Goal: Check status: Check status

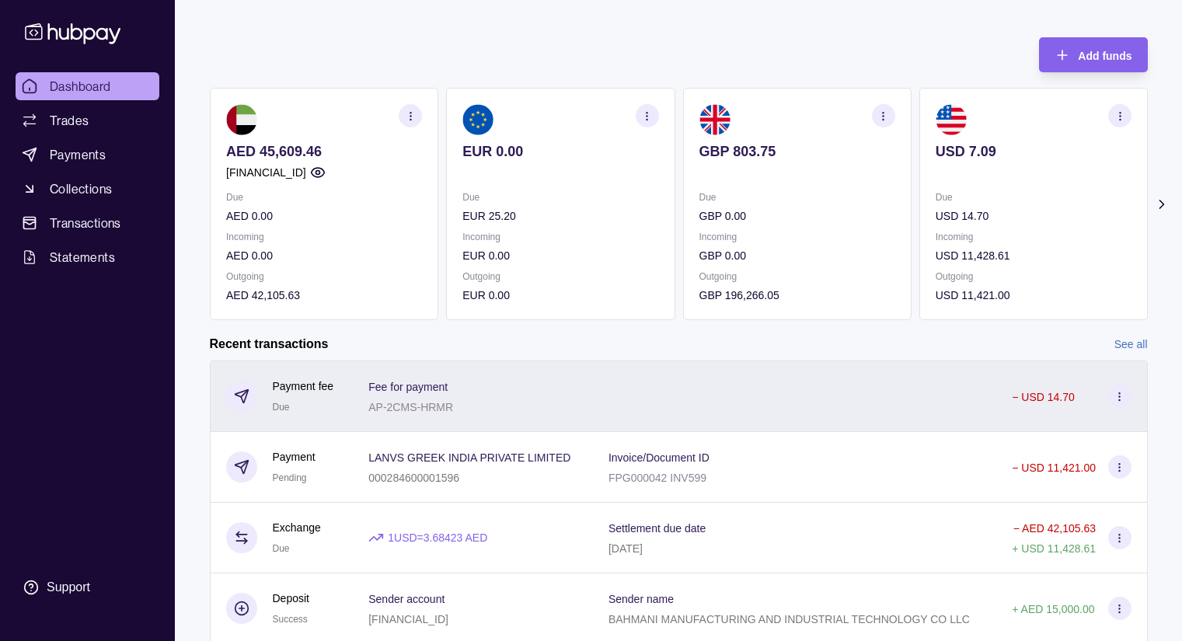
scroll to position [186, 0]
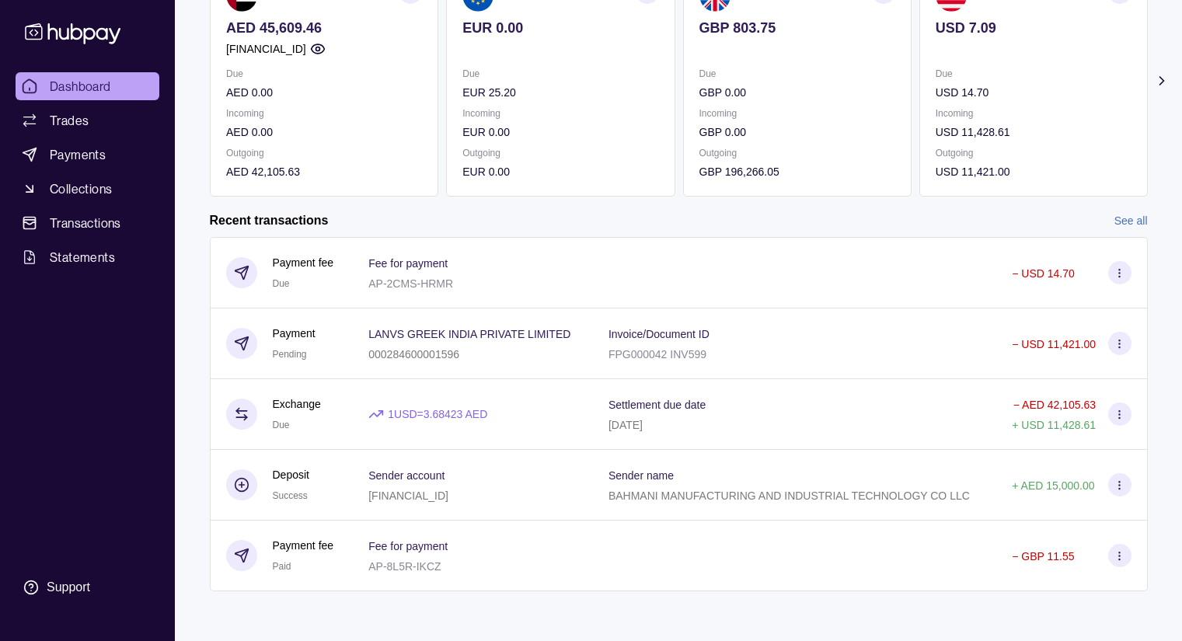
click at [1124, 216] on link "See all" at bounding box center [1130, 220] width 33 height 17
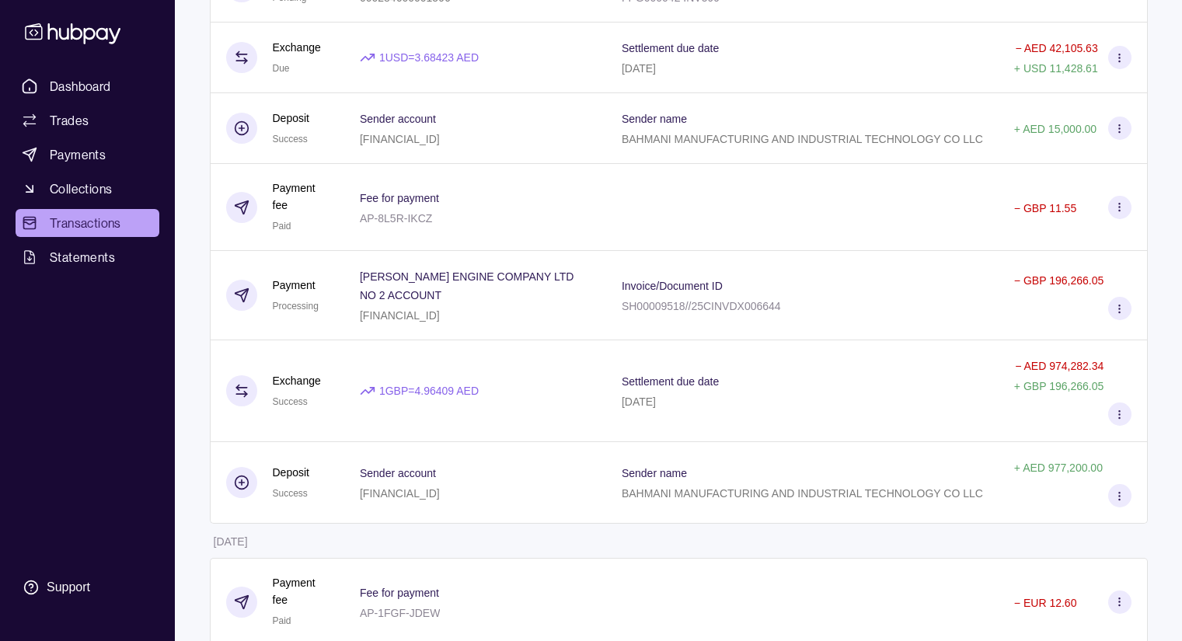
scroll to position [342, 0]
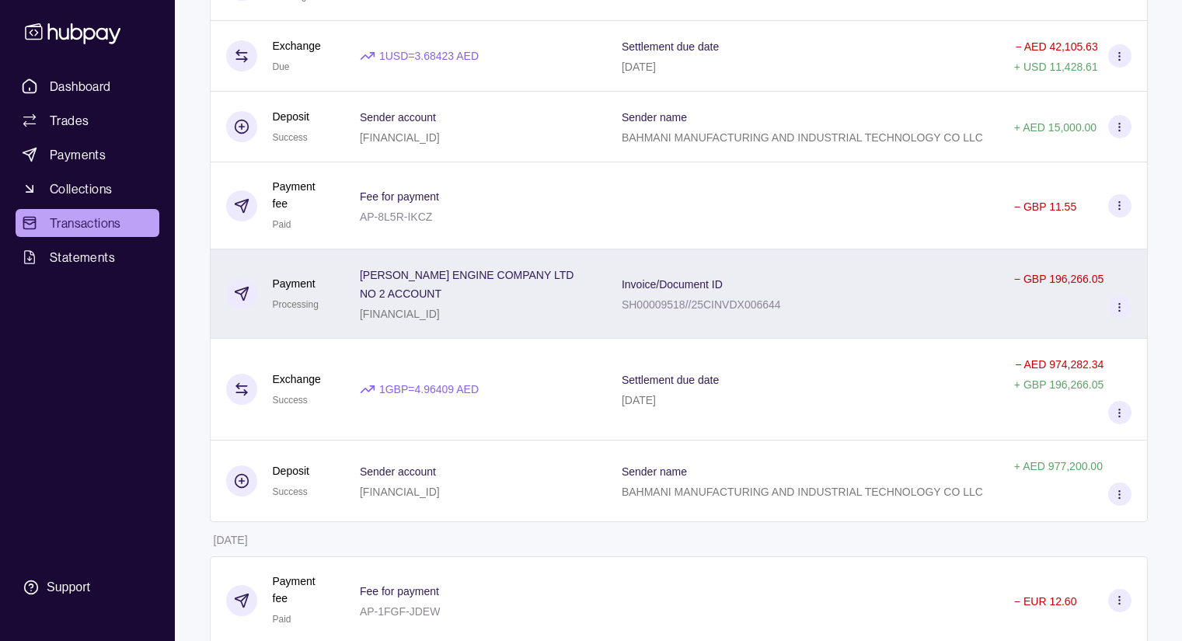
click at [874, 310] on div "Invoice/Document ID SH00009518//25CINVDX006644" at bounding box center [802, 293] width 361 height 39
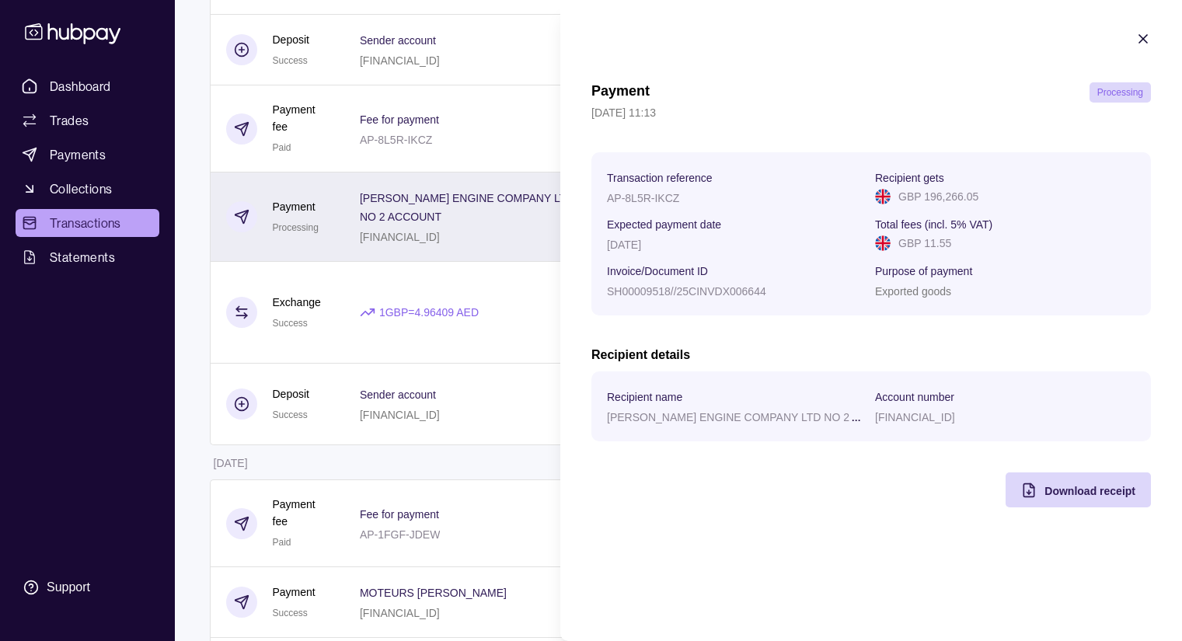
scroll to position [435, 0]
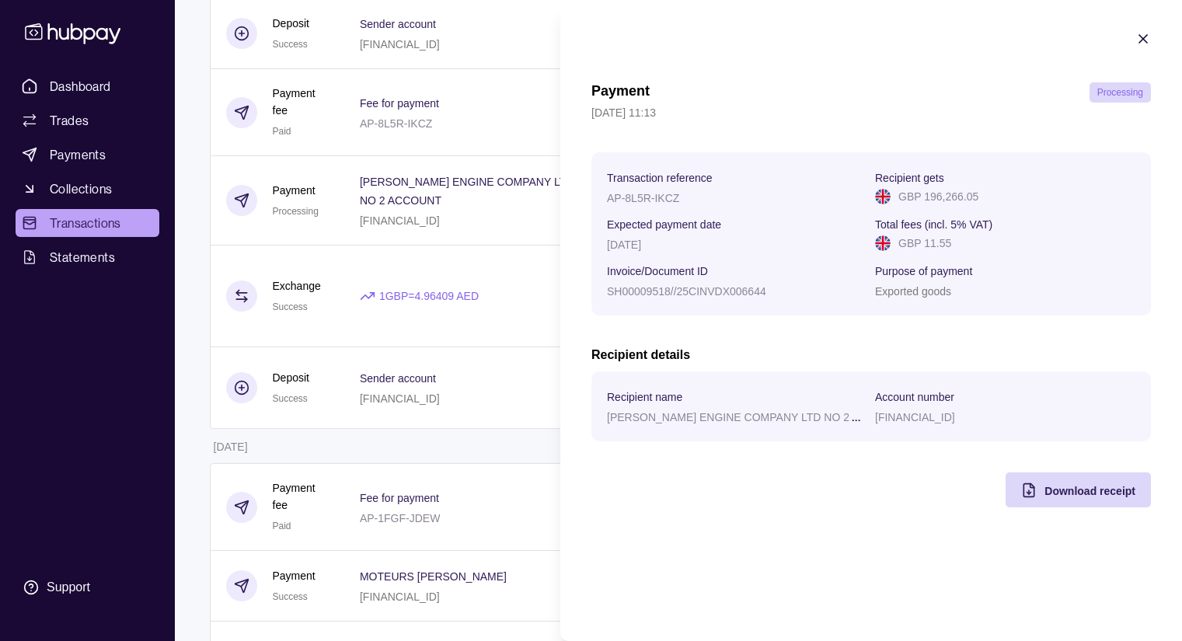
click at [439, 432] on html "Dashboard Trades Payments Collections Transactions Statements Support M Hello, …" at bounding box center [591, 552] width 1182 height 1974
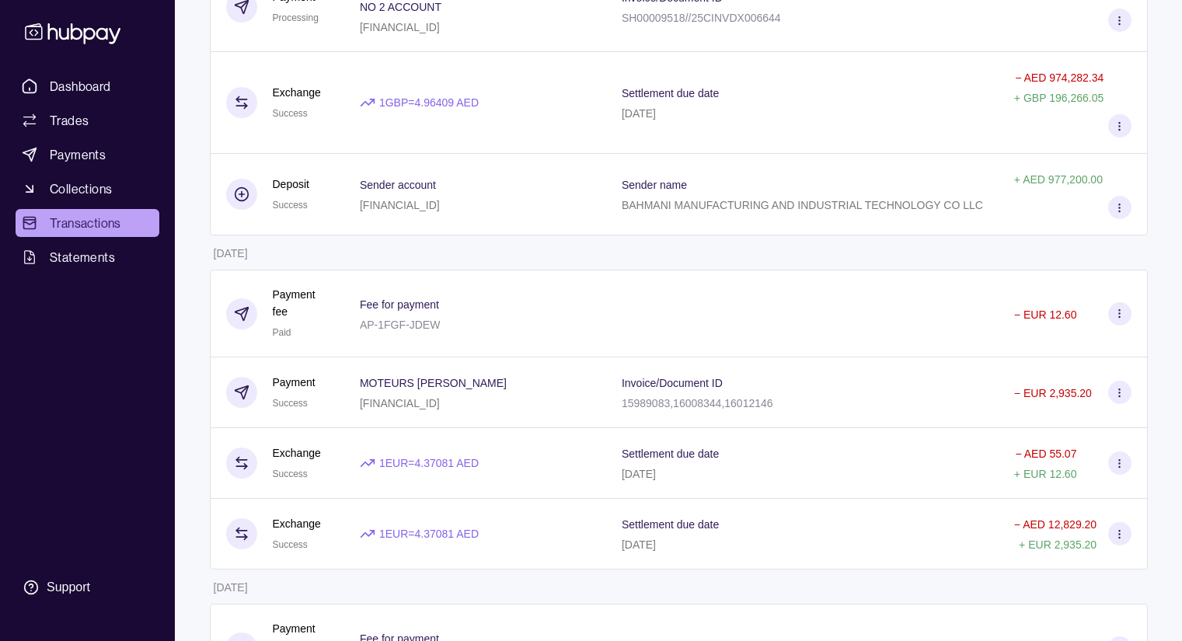
scroll to position [653, 0]
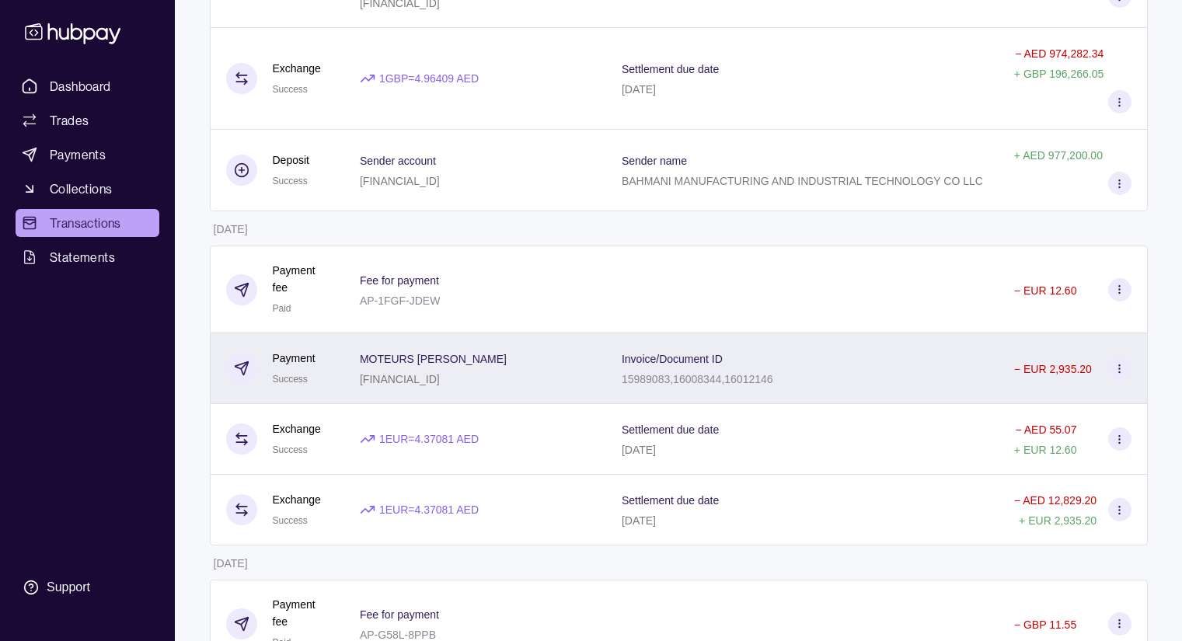
click at [761, 365] on section "Invoice/Document ID" at bounding box center [698, 358] width 152 height 19
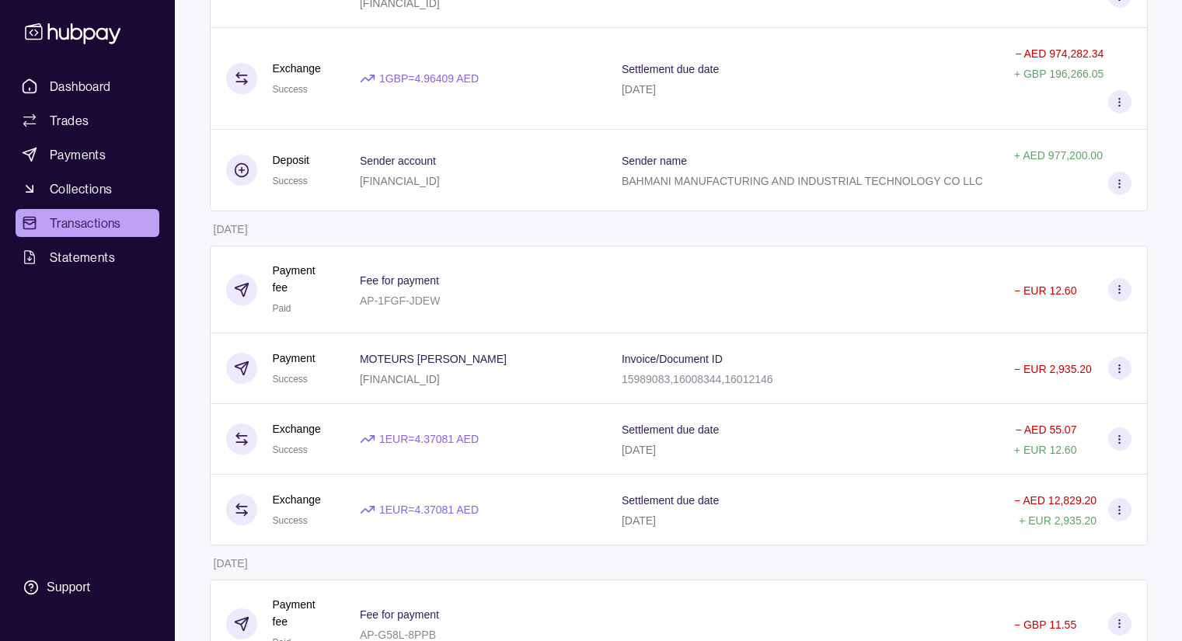
click at [518, 217] on html "Dashboard Trades Payments Collections Transactions Statements Support M Hello, …" at bounding box center [591, 334] width 1182 height 1974
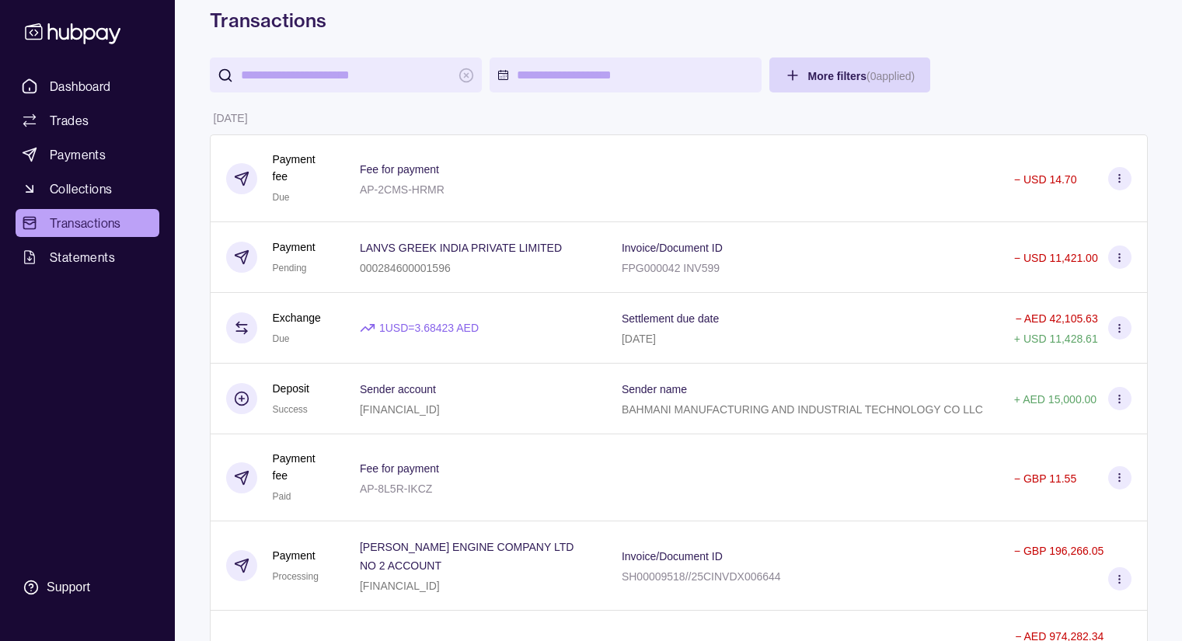
scroll to position [0, 0]
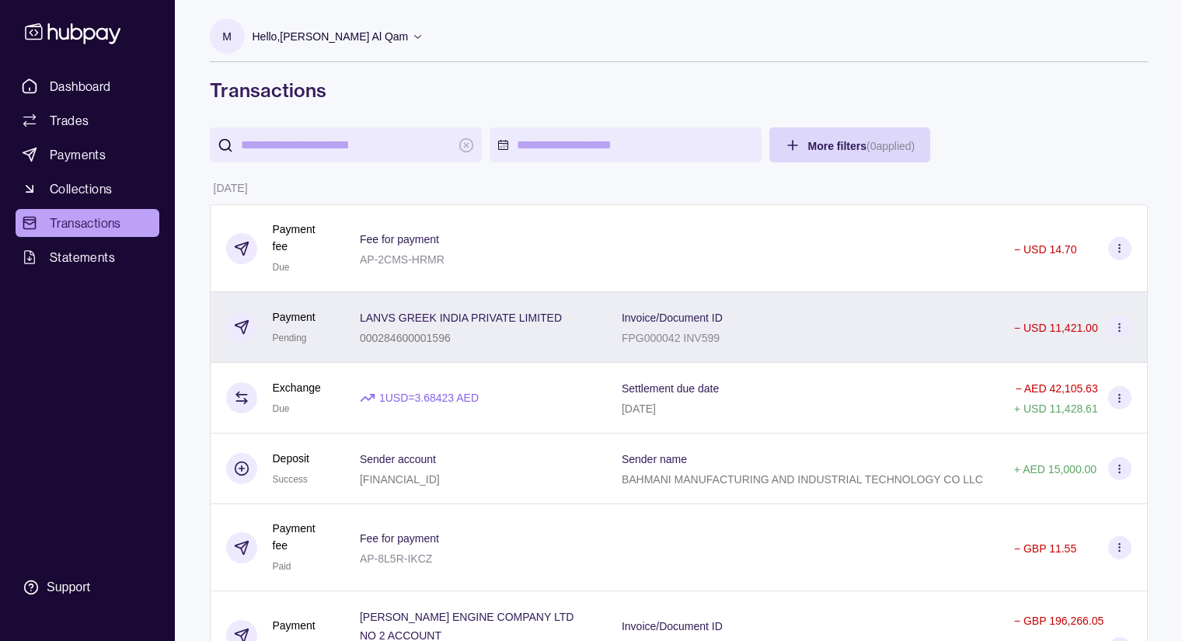
click at [795, 354] on div "Invoice/Document ID FPG000042 INV599" at bounding box center [802, 327] width 392 height 71
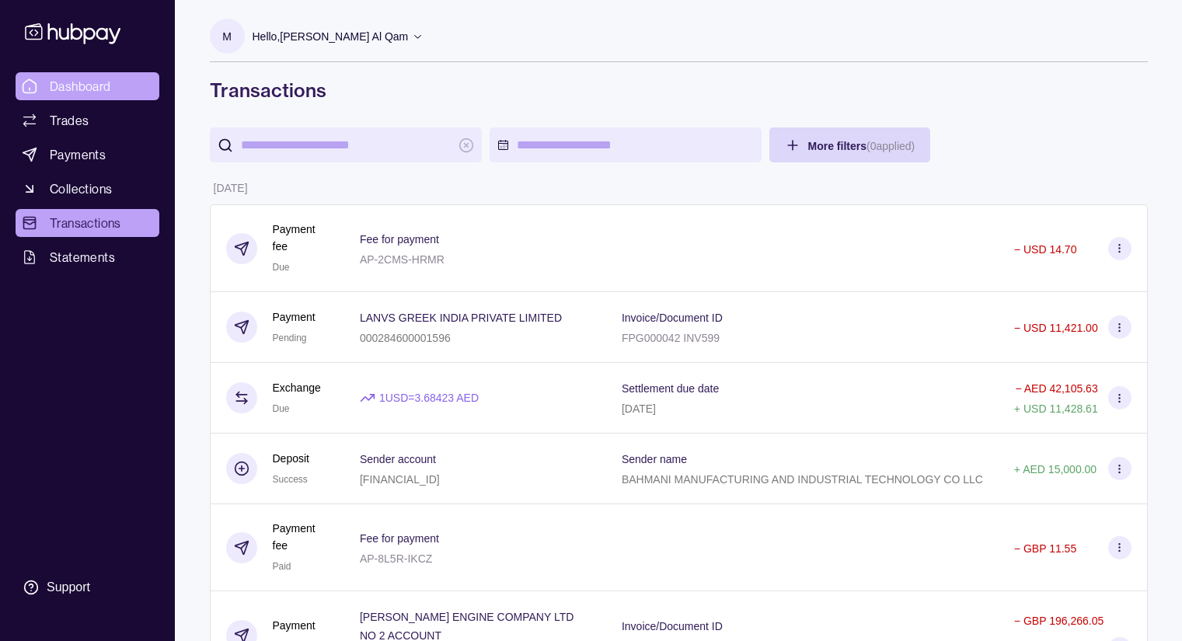
click at [96, 82] on span "Dashboard" at bounding box center [80, 86] width 61 height 19
